Goal: Find specific page/section: Find specific page/section

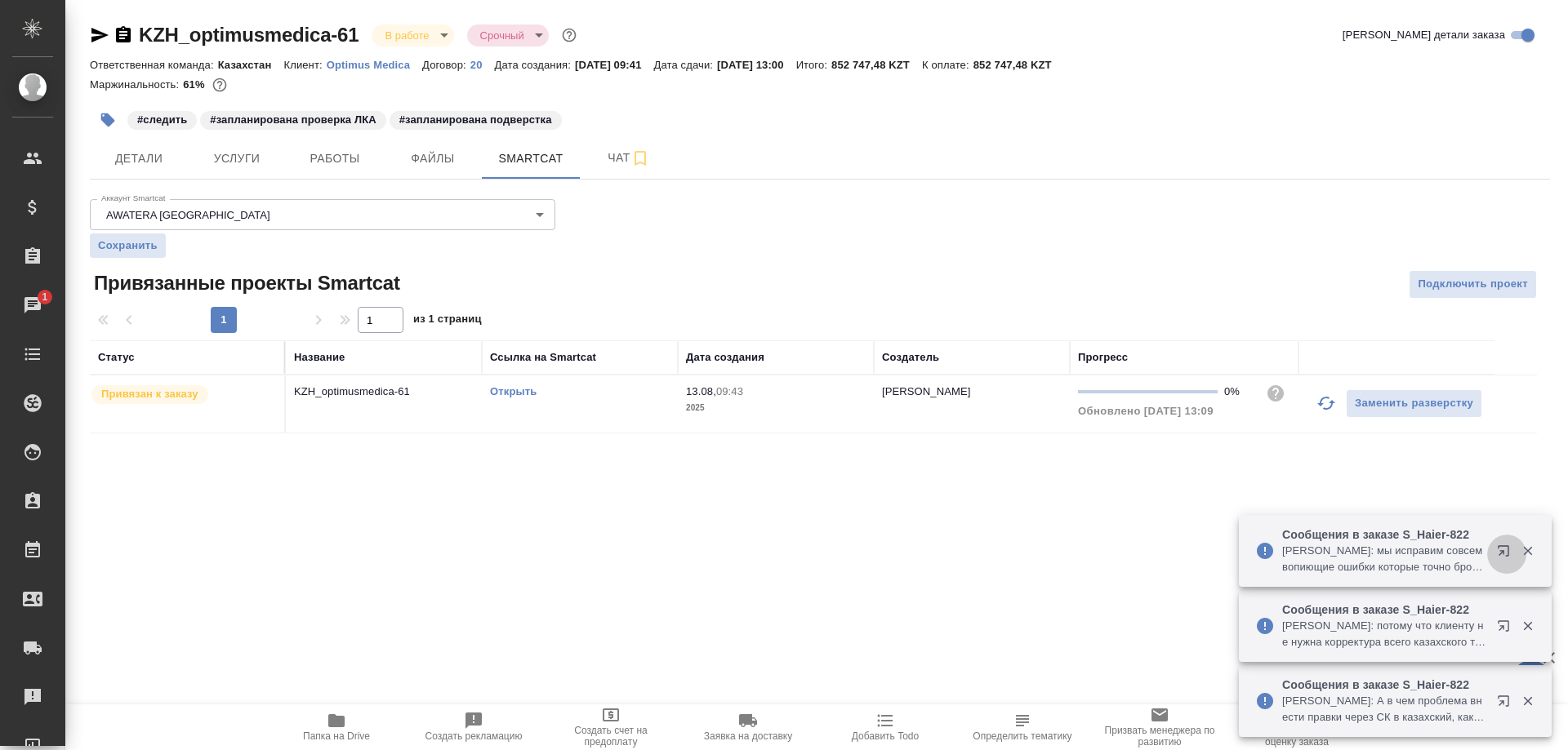
click at [1491, 548] on button "button" at bounding box center [1507, 554] width 39 height 39
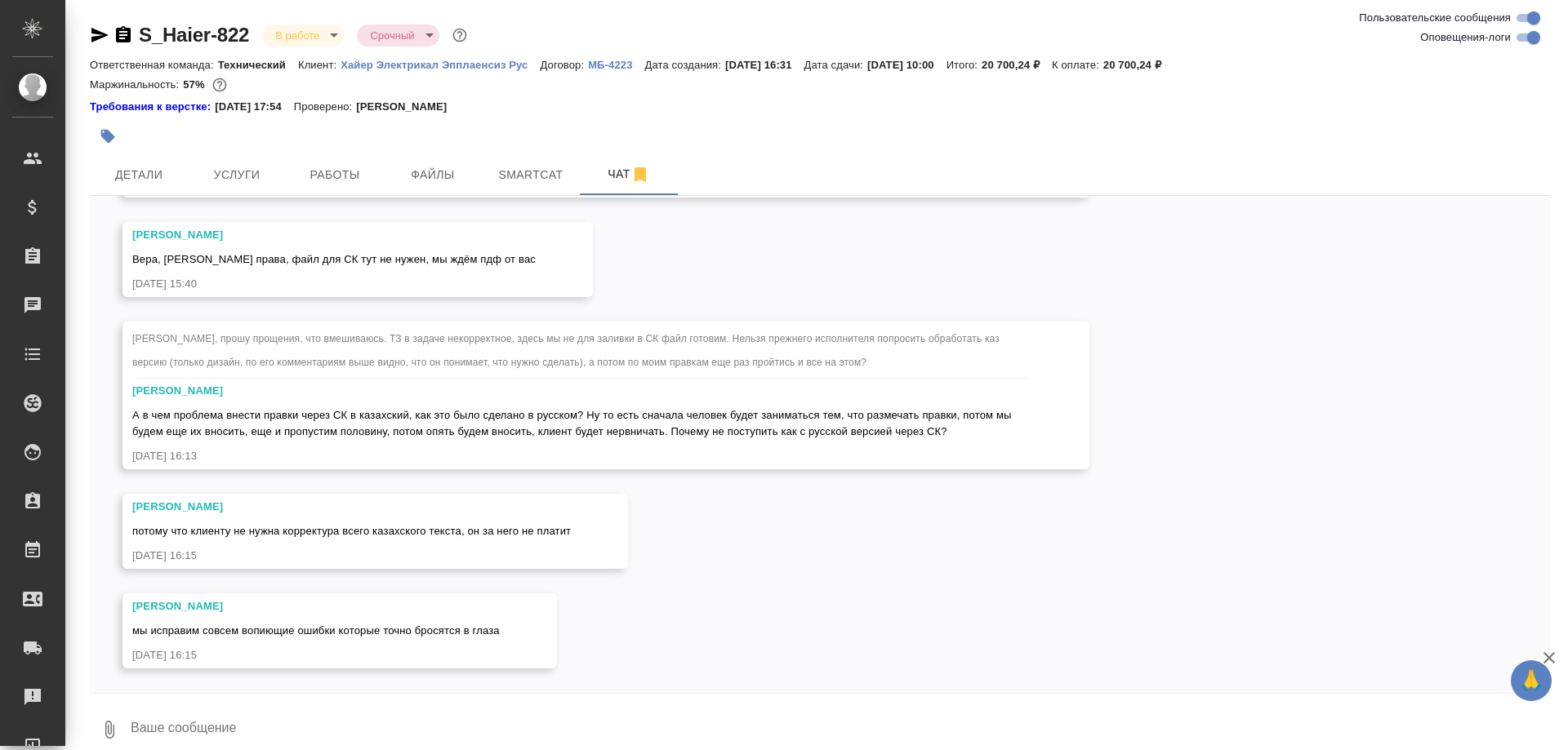
scroll to position [28936, 0]
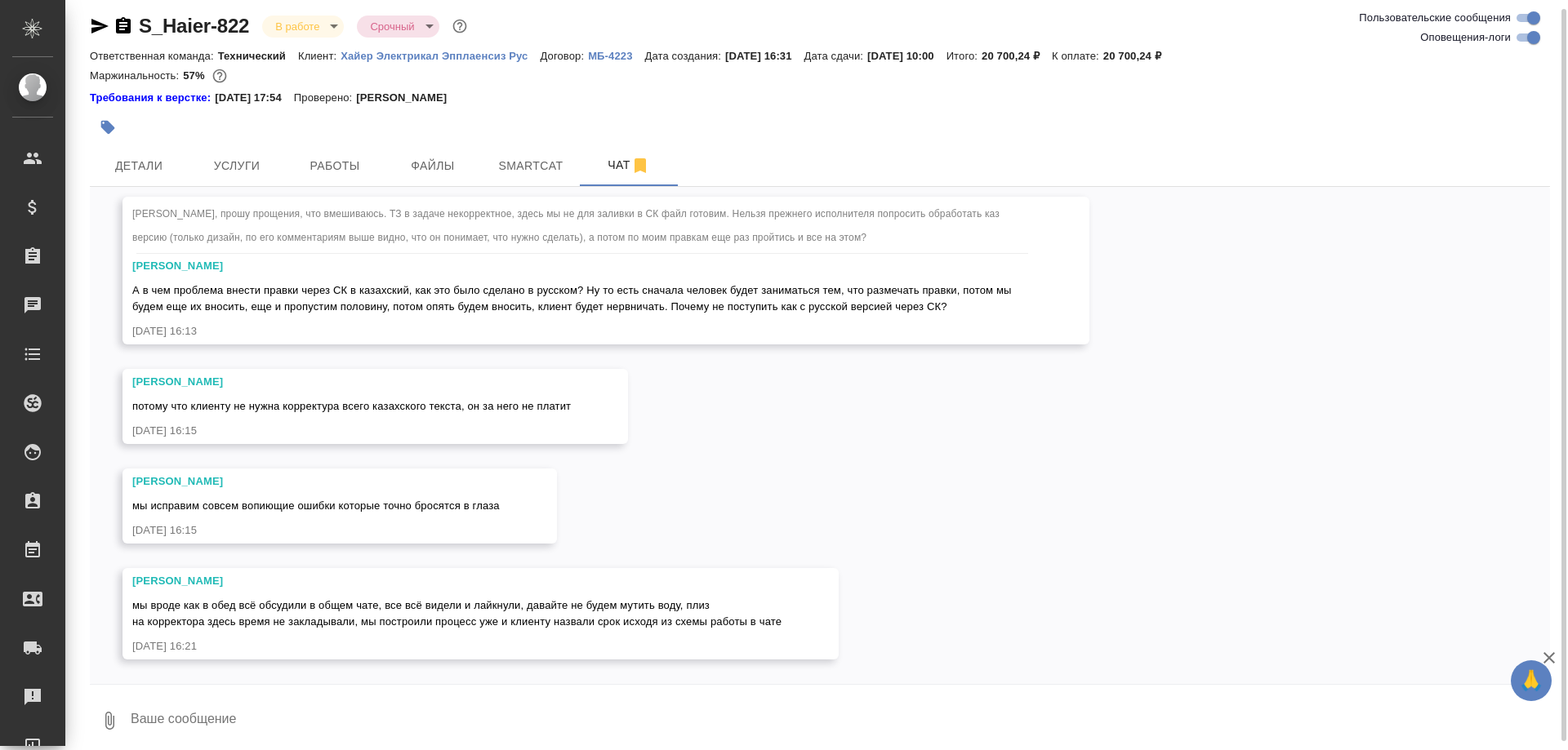
scroll to position [29052, 0]
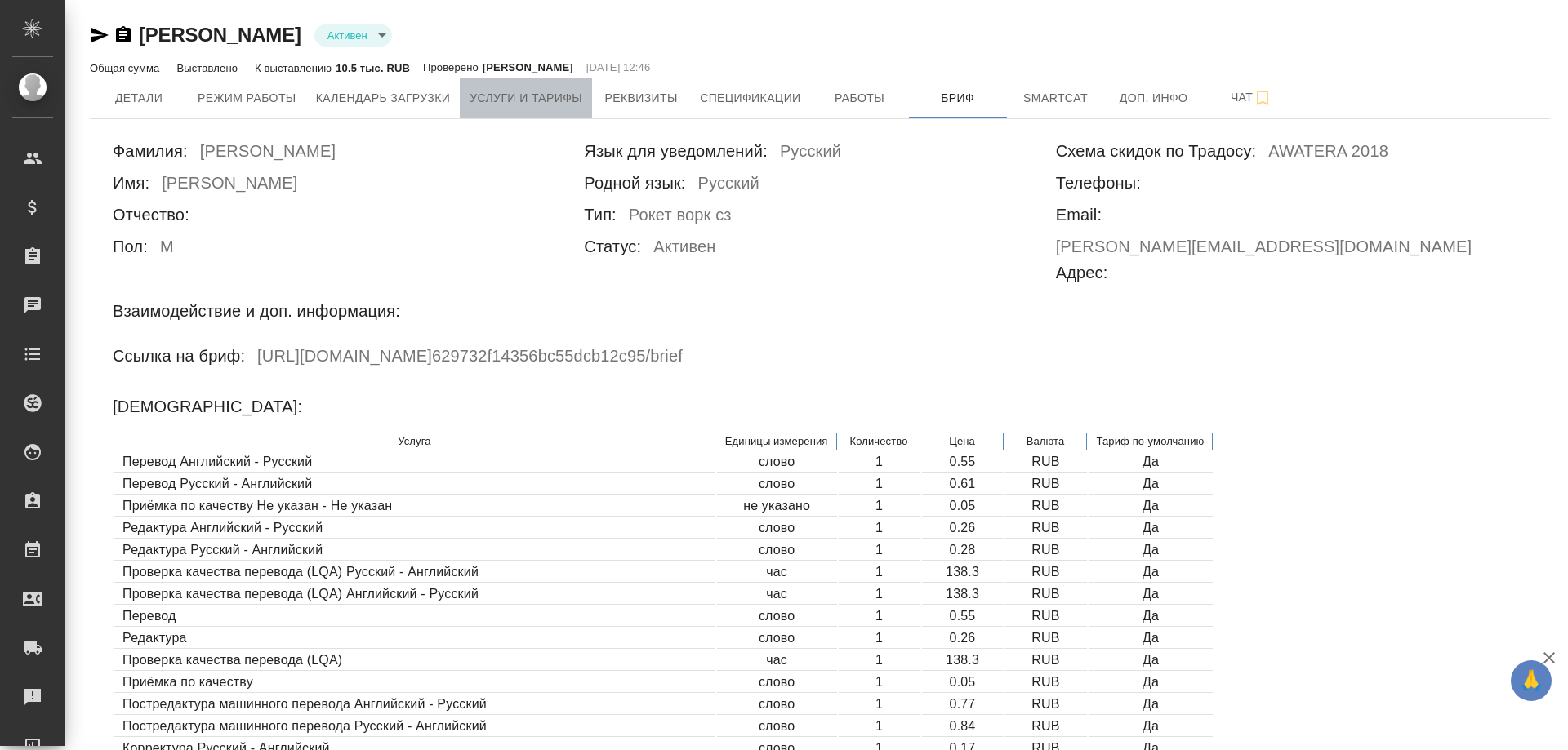
click at [545, 95] on span "Услуги и тарифы" at bounding box center [525, 99] width 113 height 21
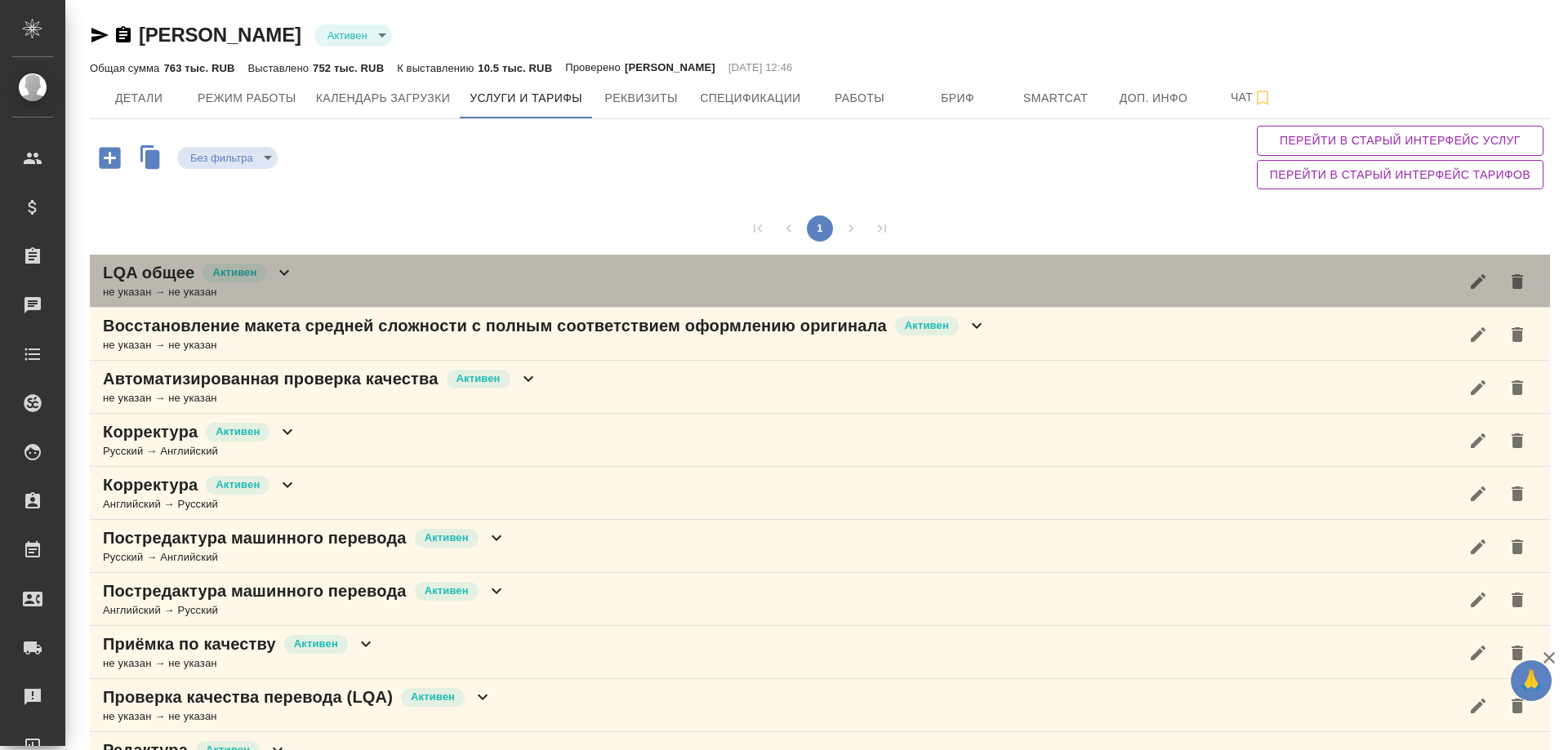
click at [527, 281] on div "LQA общее [PERSON_NAME] не указан → не указан" at bounding box center [819, 281] width 1461 height 53
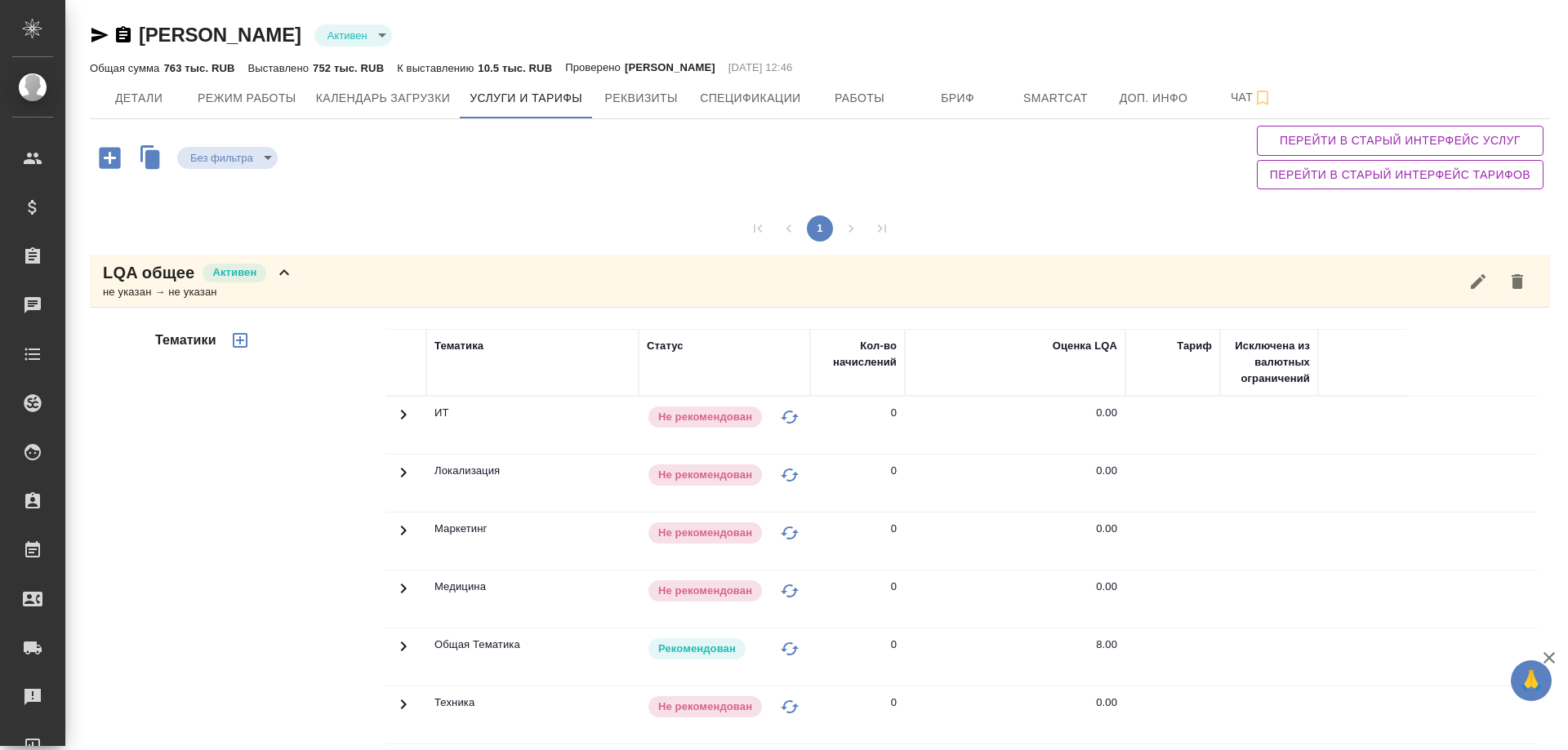
scroll to position [333, 0]
